Goal: Browse casually: Explore the website without a specific task or goal

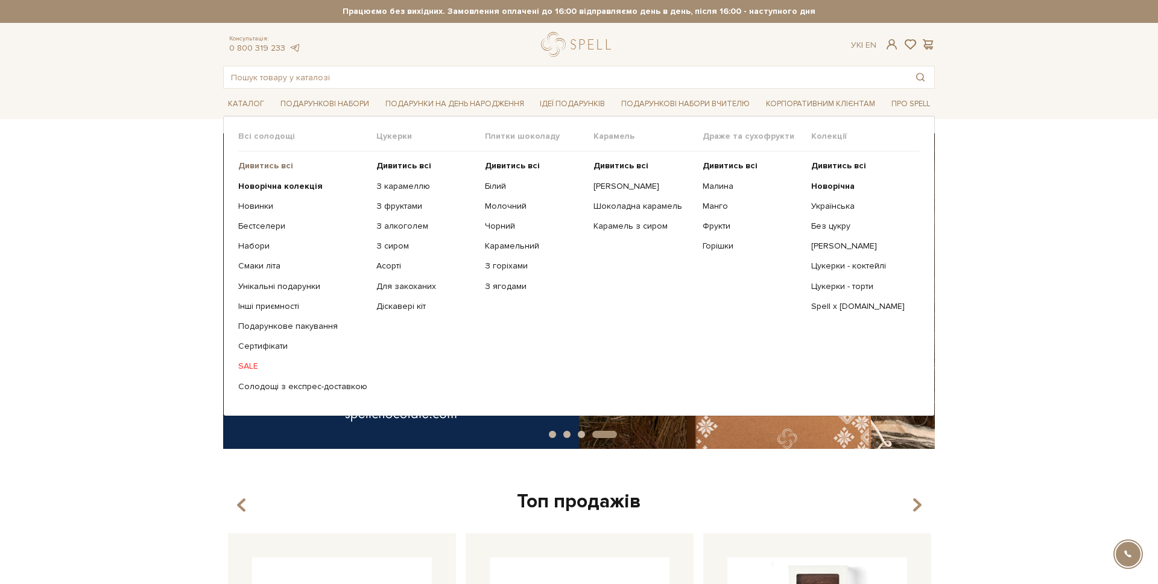
click at [268, 166] on b "Дивитись всі" at bounding box center [265, 165] width 55 height 10
